Goal: Task Accomplishment & Management: Complete application form

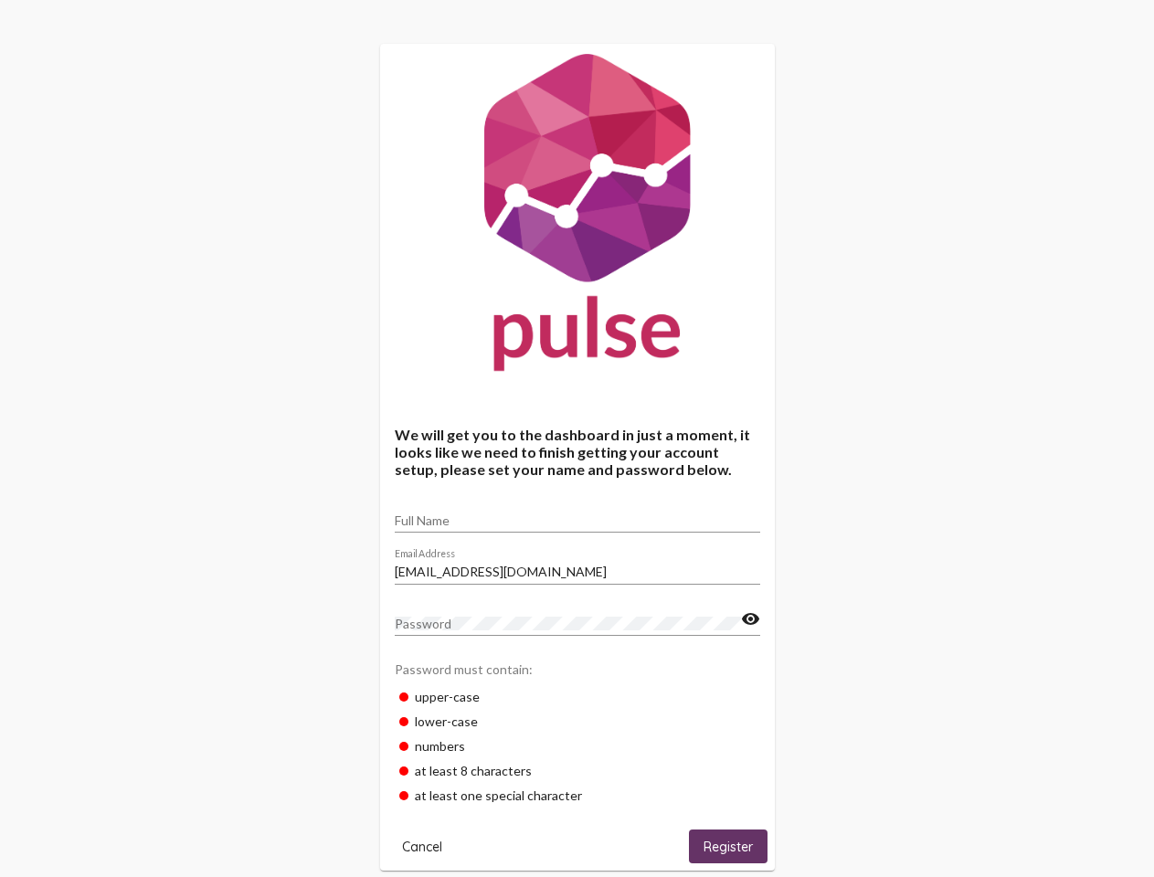
click at [577, 514] on input "Full Name" at bounding box center [577, 520] width 365 height 15
click at [577, 566] on input "[EMAIL_ADDRESS][DOMAIN_NAME]" at bounding box center [577, 572] width 365 height 15
click at [750, 619] on mat-icon "visibility" at bounding box center [750, 620] width 19 height 22
click at [422, 846] on span "Cancel" at bounding box center [422, 847] width 40 height 16
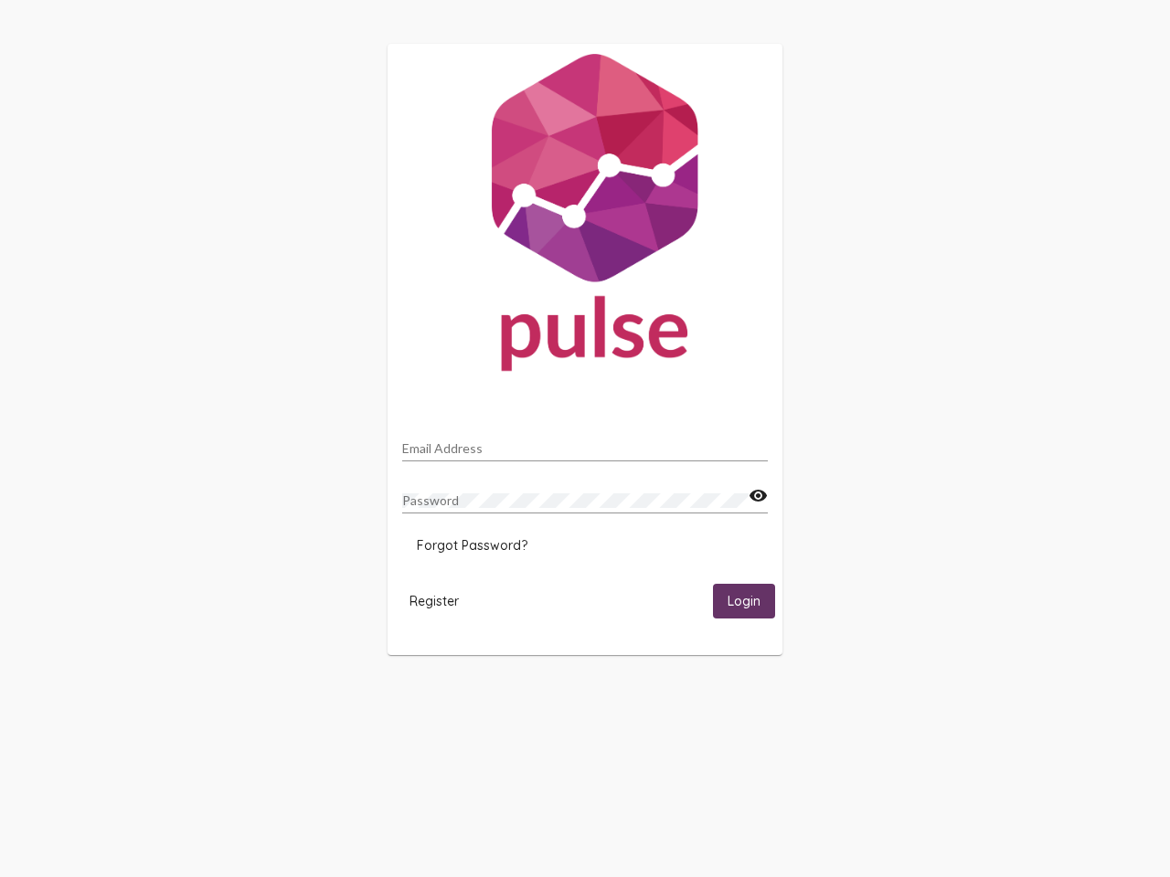
click at [728, 699] on html "Email Address Password visibility Forgot Password? Register Login" at bounding box center [585, 349] width 1170 height 699
